Goal: Information Seeking & Learning: Learn about a topic

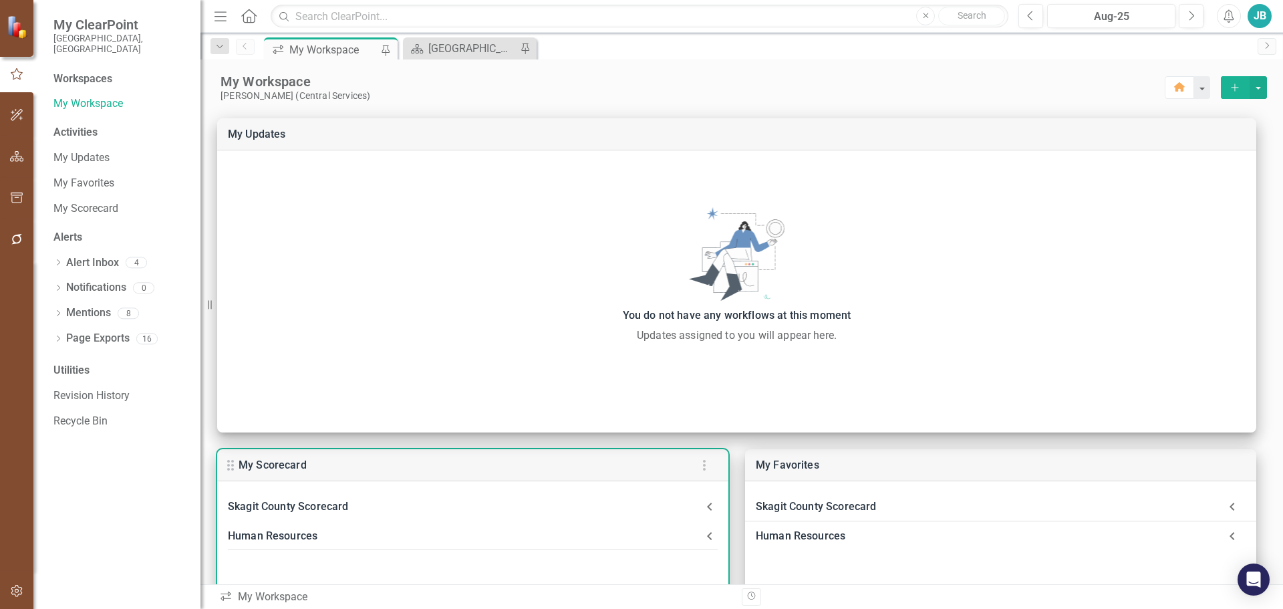
click at [331, 496] on Scorecard-header "Skagit County Scorecard" at bounding box center [472, 506] width 511 height 29
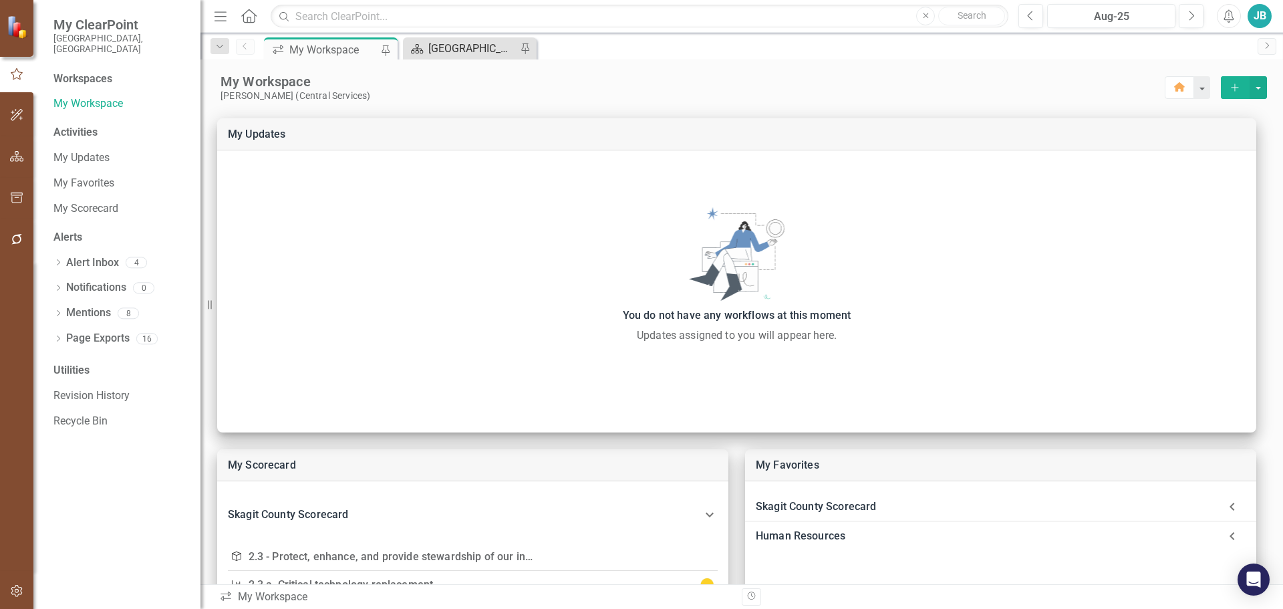
click at [457, 48] on div "[GEOGRAPHIC_DATA] Page" at bounding box center [472, 48] width 88 height 17
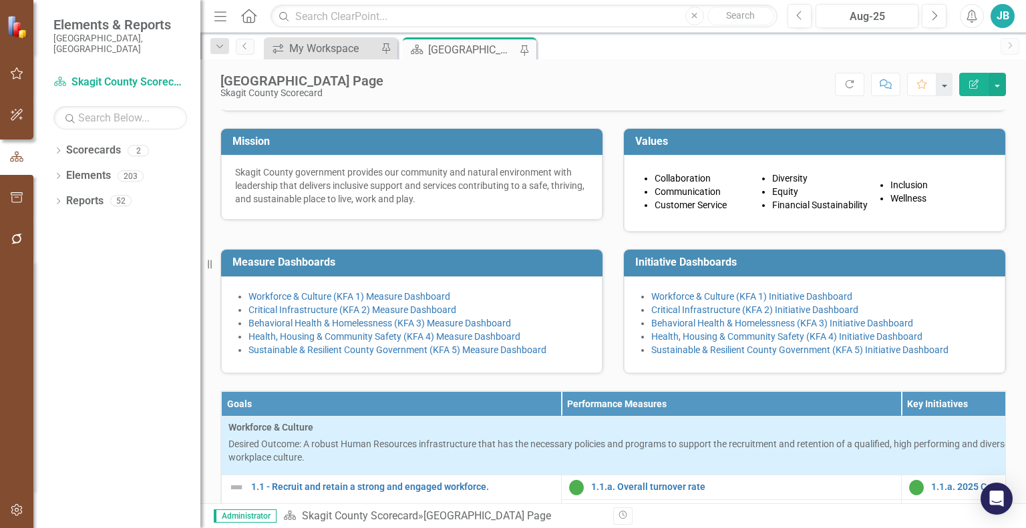
scroll to position [246, 0]
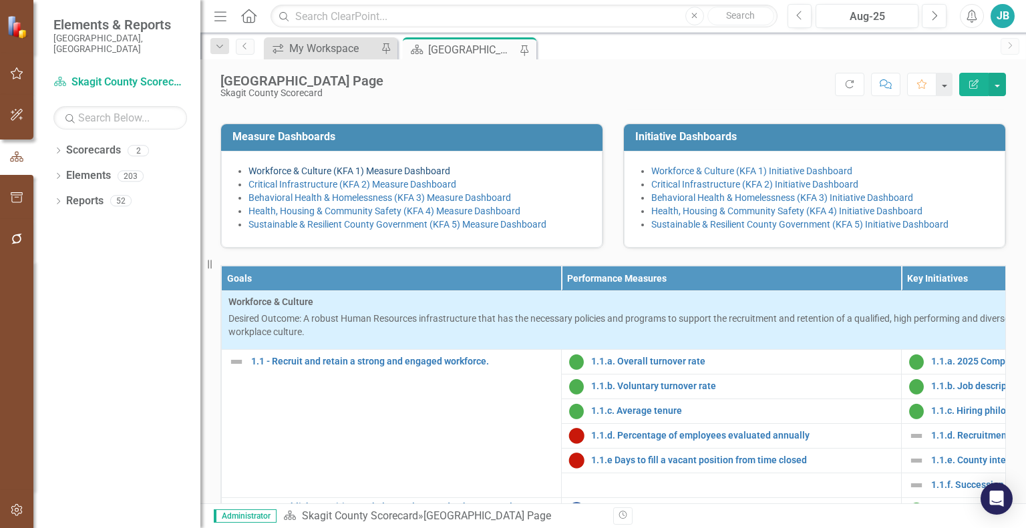
click at [416, 176] on link "Workforce & Culture (KFA 1) Measure Dashboard" at bounding box center [350, 171] width 202 height 11
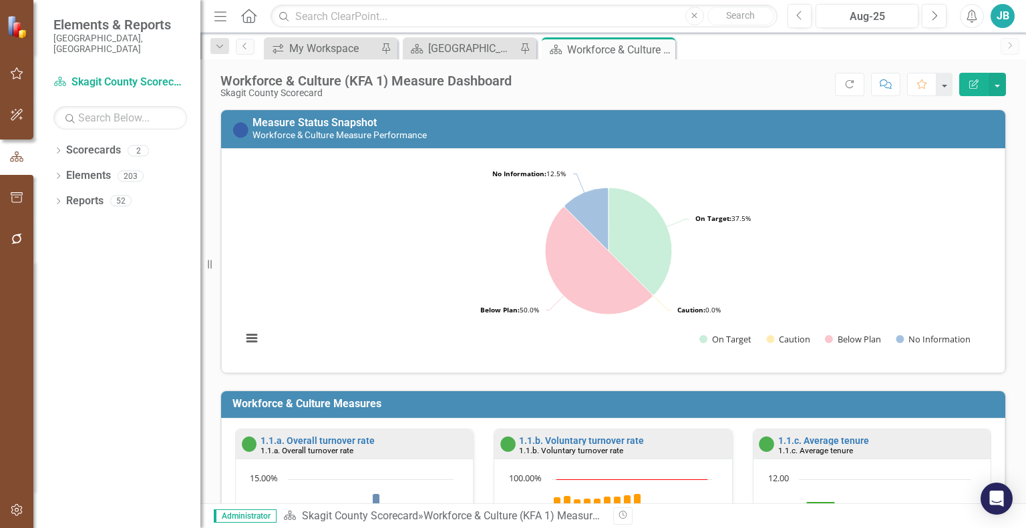
click at [985, 85] on button "Edit Report" at bounding box center [973, 84] width 29 height 23
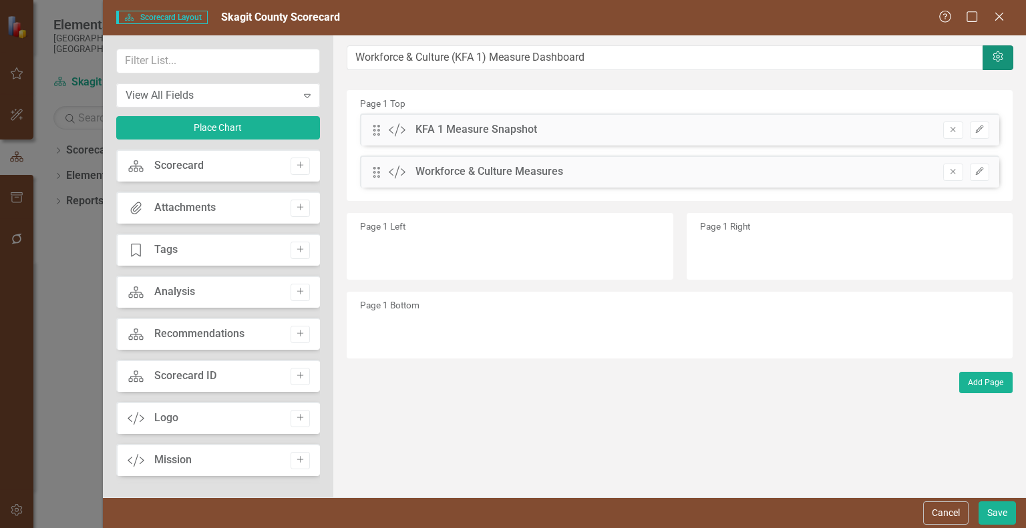
click at [996, 62] on icon "Settings" at bounding box center [997, 57] width 13 height 11
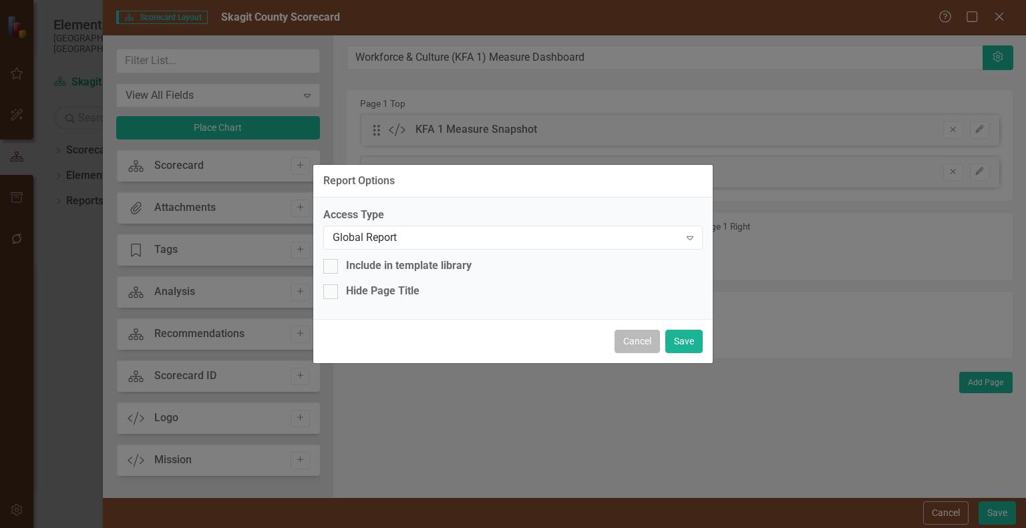
click at [634, 344] on button "Cancel" at bounding box center [637, 341] width 45 height 23
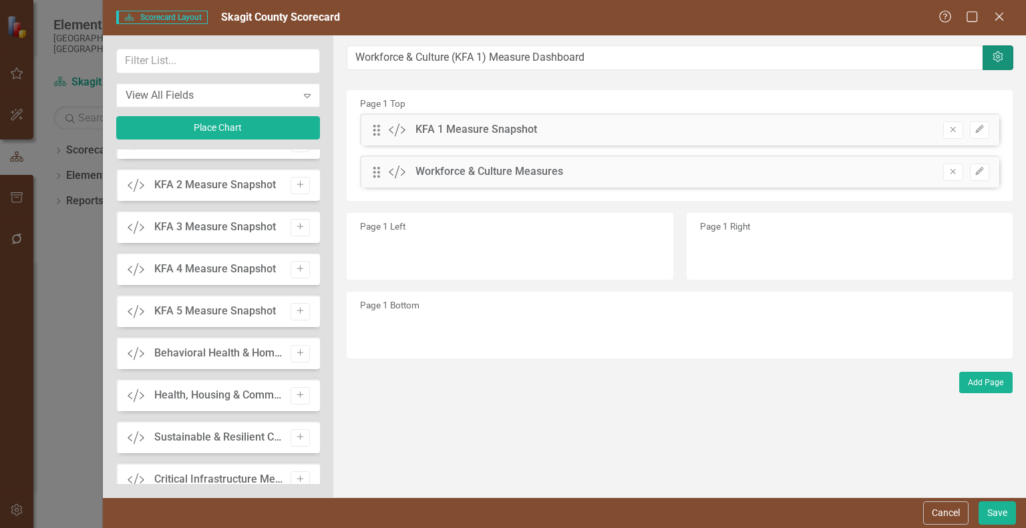
scroll to position [700, 0]
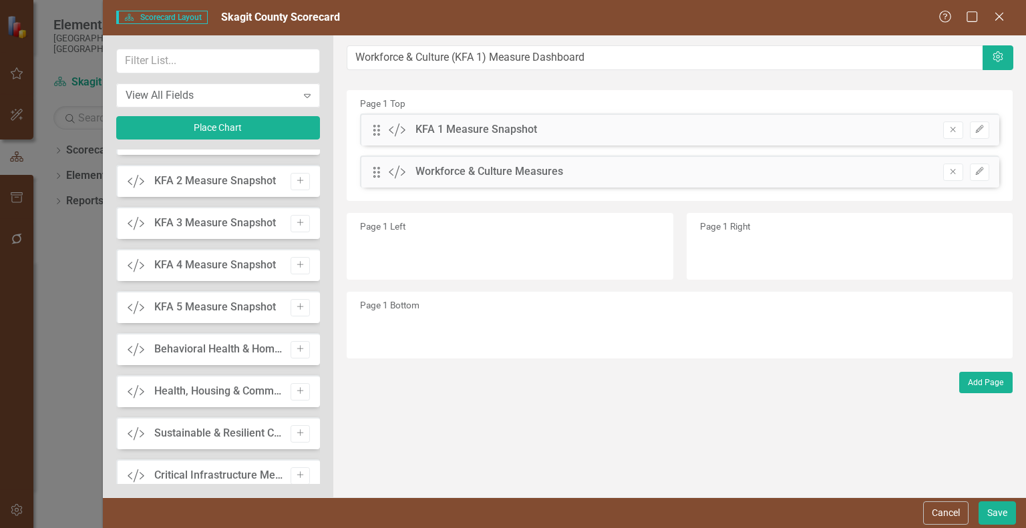
click at [432, 272] on div "Page 1 Left" at bounding box center [510, 246] width 326 height 67
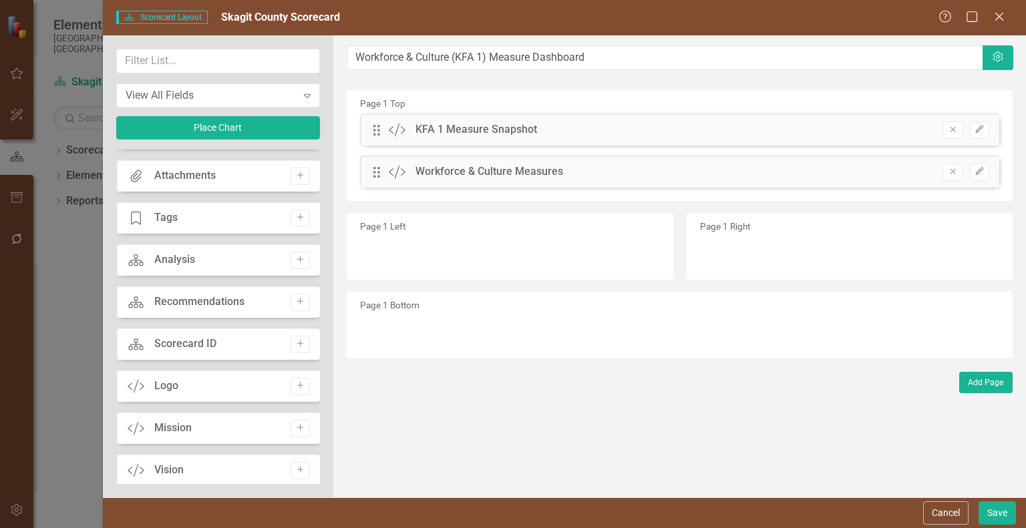
scroll to position [0, 0]
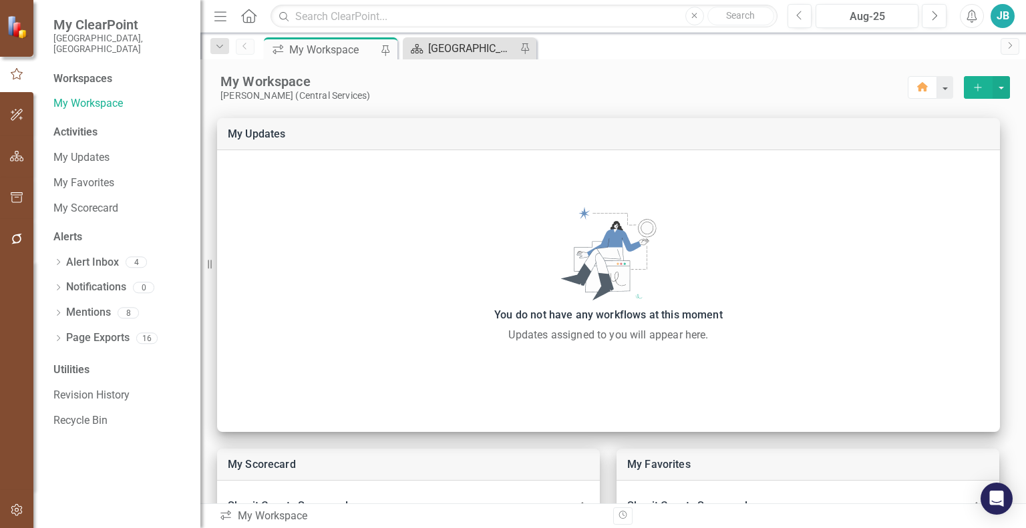
click at [461, 43] on div "[GEOGRAPHIC_DATA] Page" at bounding box center [472, 48] width 88 height 17
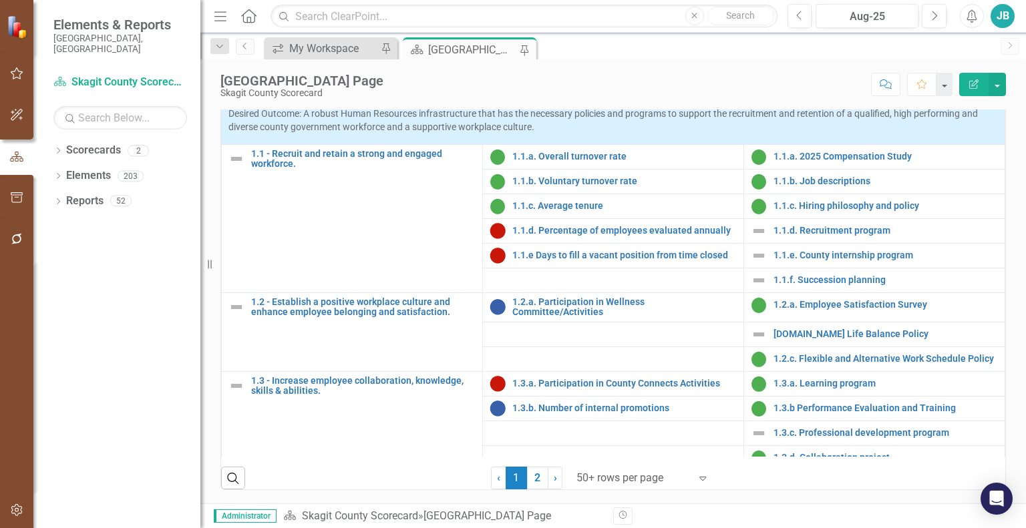
click at [220, 17] on icon "Menu" at bounding box center [220, 16] width 17 height 14
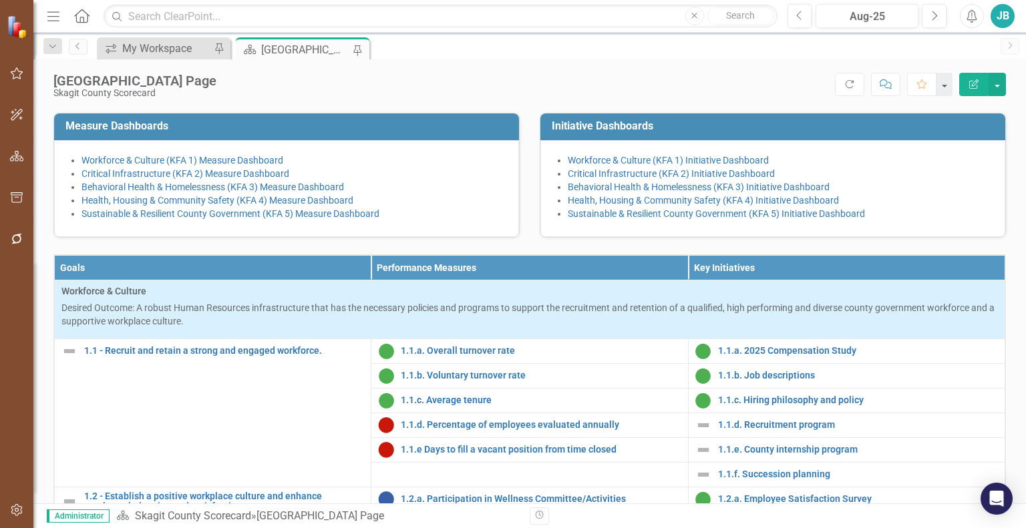
scroll to position [257, 0]
click at [176, 166] on link "Workforce & Culture (KFA 1) Measure Dashboard" at bounding box center [183, 160] width 202 height 11
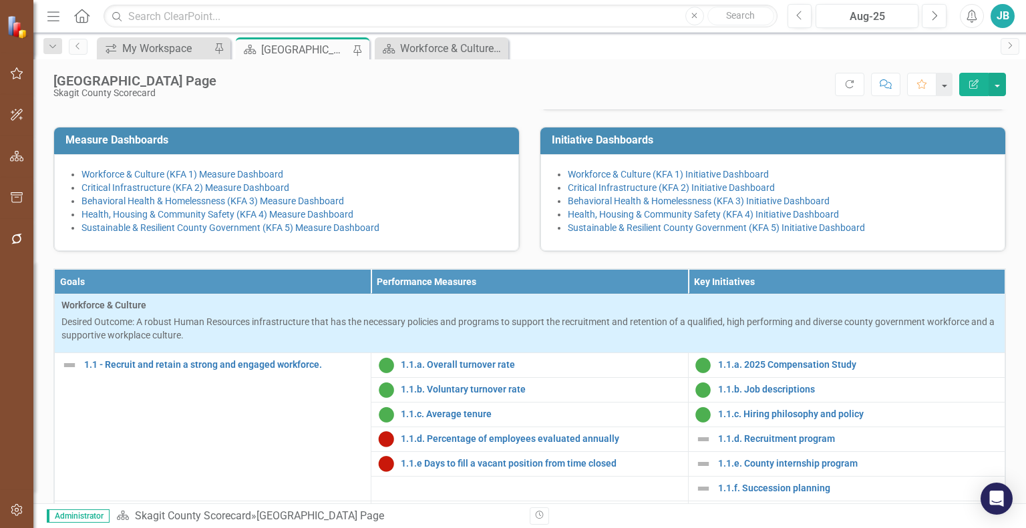
scroll to position [243, 0]
click at [149, 206] on link "Behavioral Health & Homelessness (KFA 3) Measure Dashboard" at bounding box center [213, 201] width 263 height 11
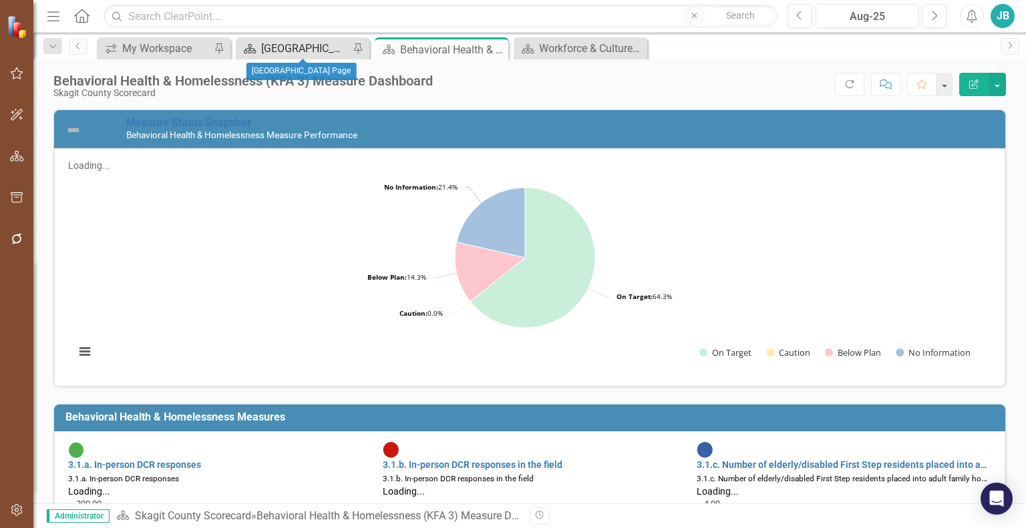
click at [287, 55] on div "[GEOGRAPHIC_DATA] Page" at bounding box center [305, 48] width 88 height 17
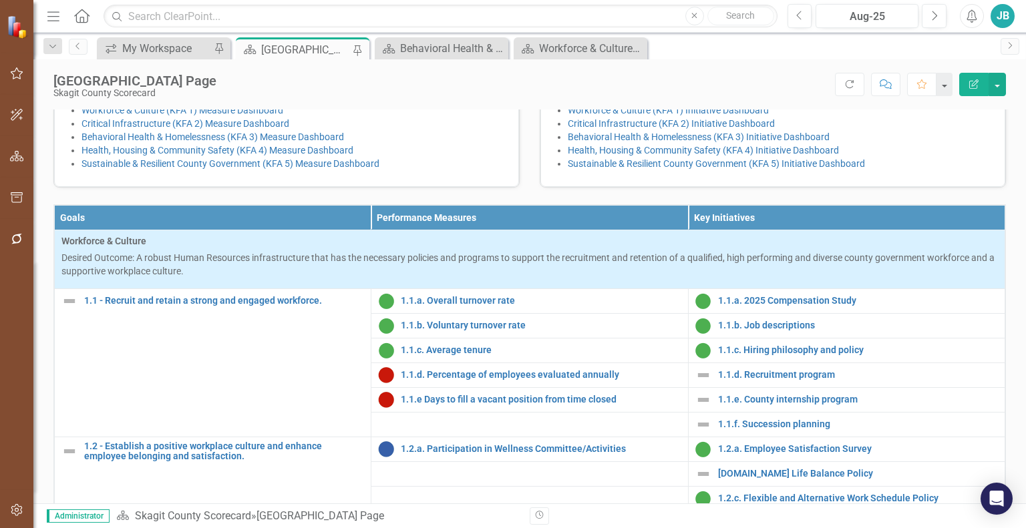
scroll to position [299, 0]
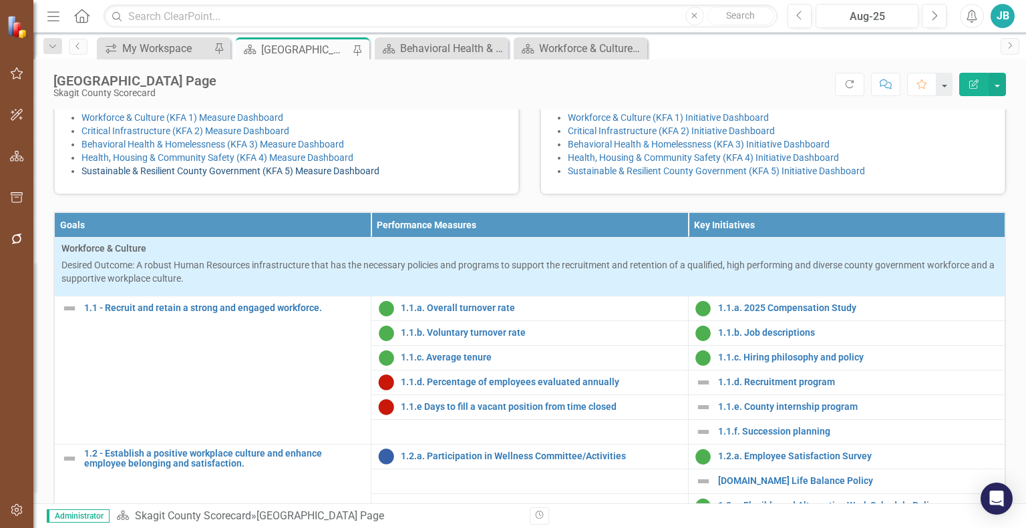
click at [275, 176] on link "Sustainable & Resilient County Government (KFA 5) Measure Dashboard" at bounding box center [231, 171] width 298 height 11
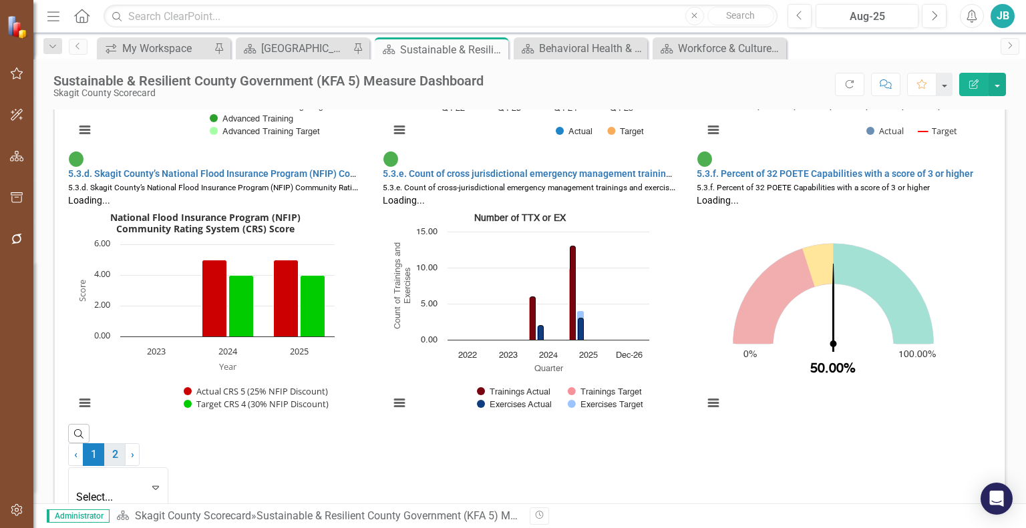
click at [126, 466] on link "2" at bounding box center [114, 455] width 21 height 23
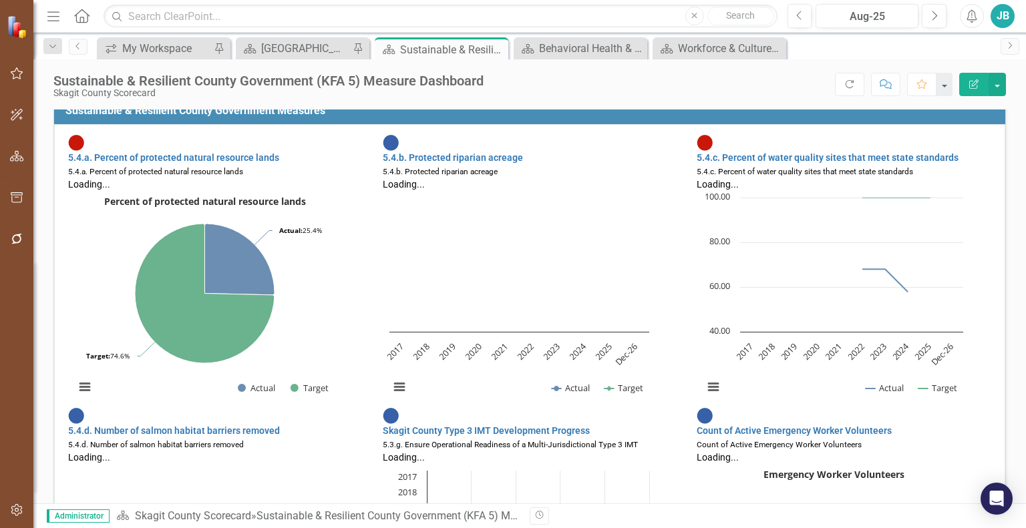
scroll to position [688, 0]
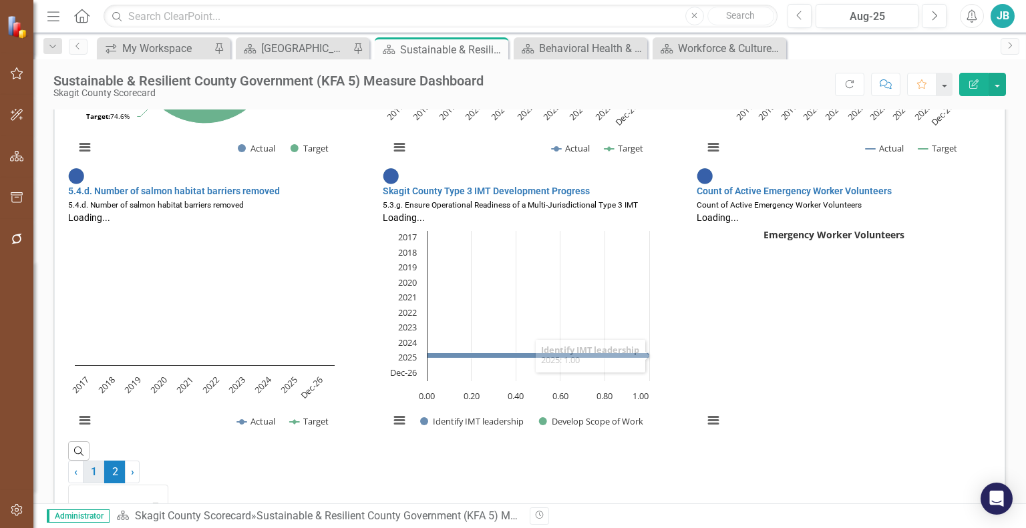
click at [104, 467] on link "1" at bounding box center [93, 472] width 21 height 23
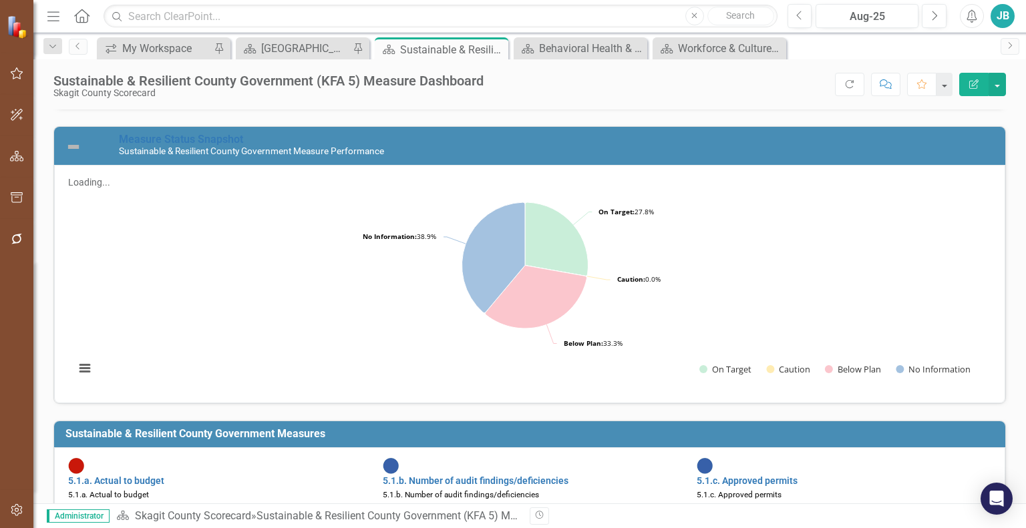
scroll to position [0, 0]
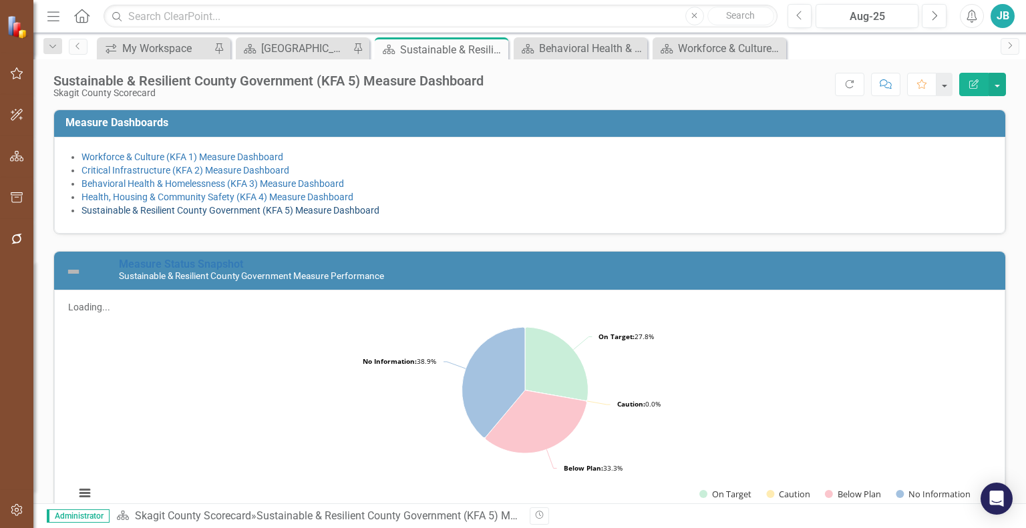
click at [329, 212] on link "Sustainable & Resilient County Government (KFA 5) Measure Dashboard" at bounding box center [231, 210] width 298 height 11
click at [221, 208] on link "Sustainable & Resilient County Government (KFA 5) Measure Dashboard" at bounding box center [231, 210] width 298 height 11
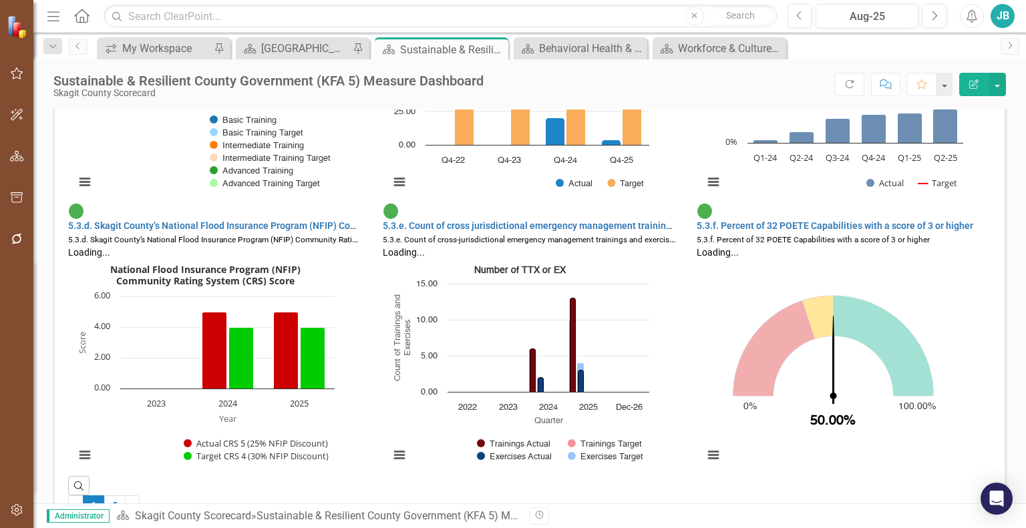
scroll to position [1252, 0]
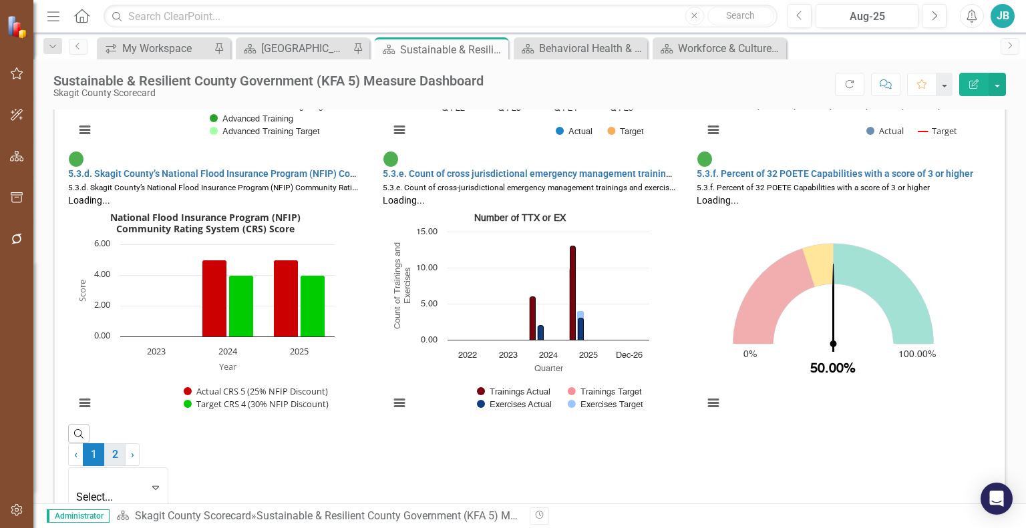
click at [126, 462] on link "2" at bounding box center [114, 455] width 21 height 23
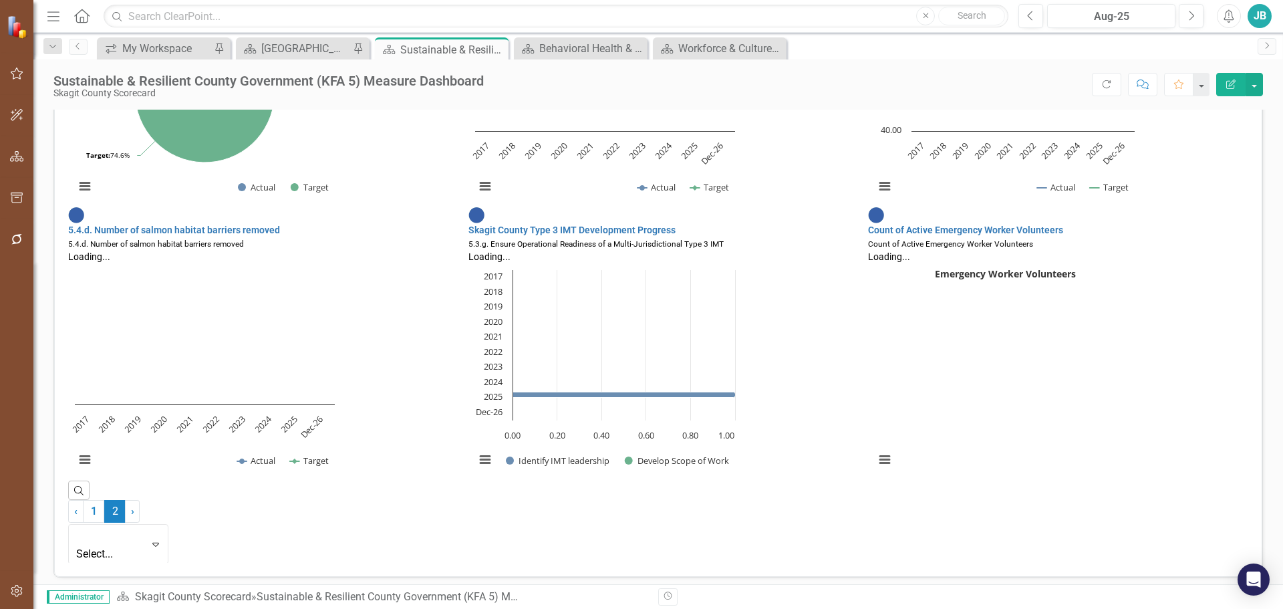
scroll to position [611, 0]
